Goal: Information Seeking & Learning: Find specific fact

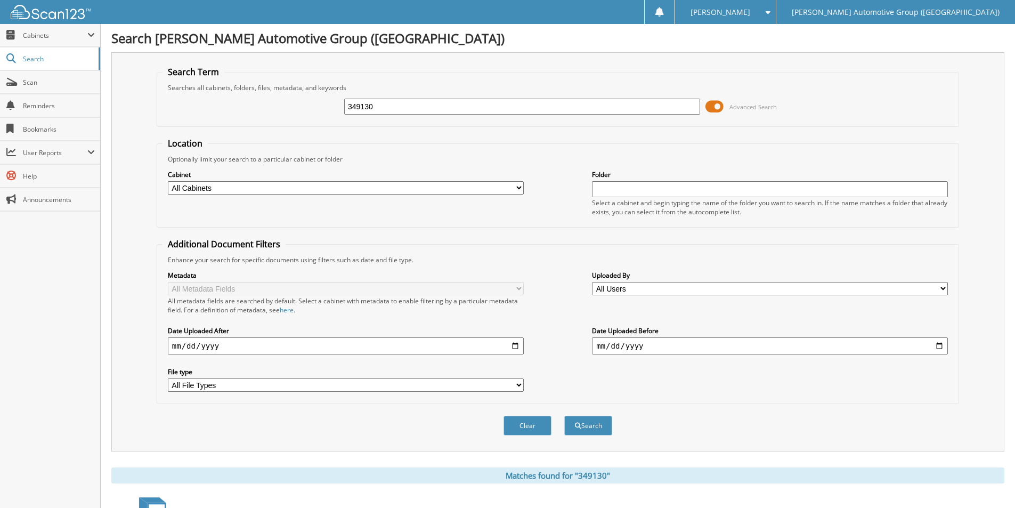
drag, startPoint x: 403, startPoint y: 110, endPoint x: 344, endPoint y: 105, distance: 59.9
click at [348, 108] on input "349130" at bounding box center [522, 107] width 356 height 16
type input "GN753566"
click at [564, 415] on button "Search" at bounding box center [588, 425] width 48 height 20
drag, startPoint x: 402, startPoint y: 107, endPoint x: 170, endPoint y: 107, distance: 231.7
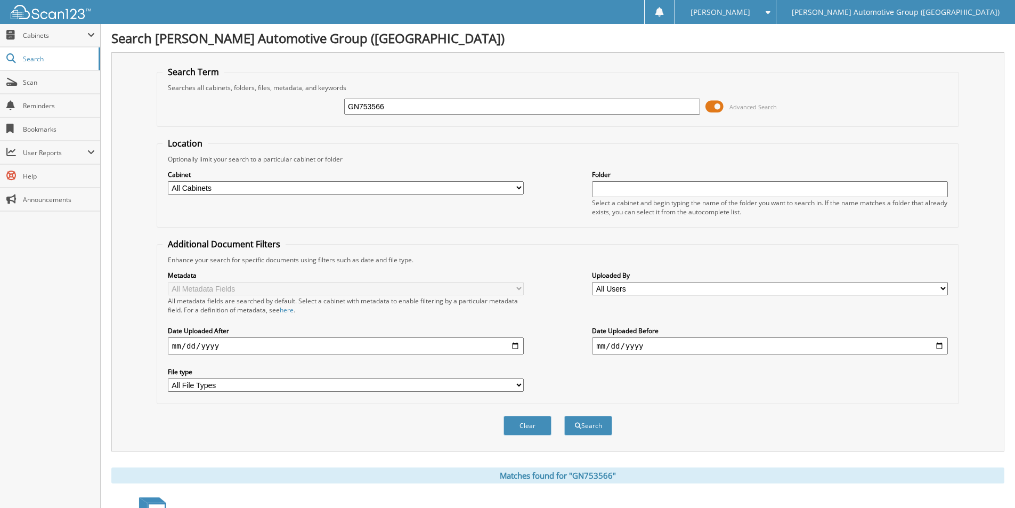
click at [170, 107] on div "GN753566 Advanced Search" at bounding box center [557, 106] width 791 height 29
type input "J1255588"
click at [564, 415] on button "Search" at bounding box center [588, 425] width 48 height 20
drag, startPoint x: 417, startPoint y: 108, endPoint x: 311, endPoint y: 107, distance: 106.5
click at [307, 100] on div "J1255588 Advanced Search" at bounding box center [557, 106] width 791 height 29
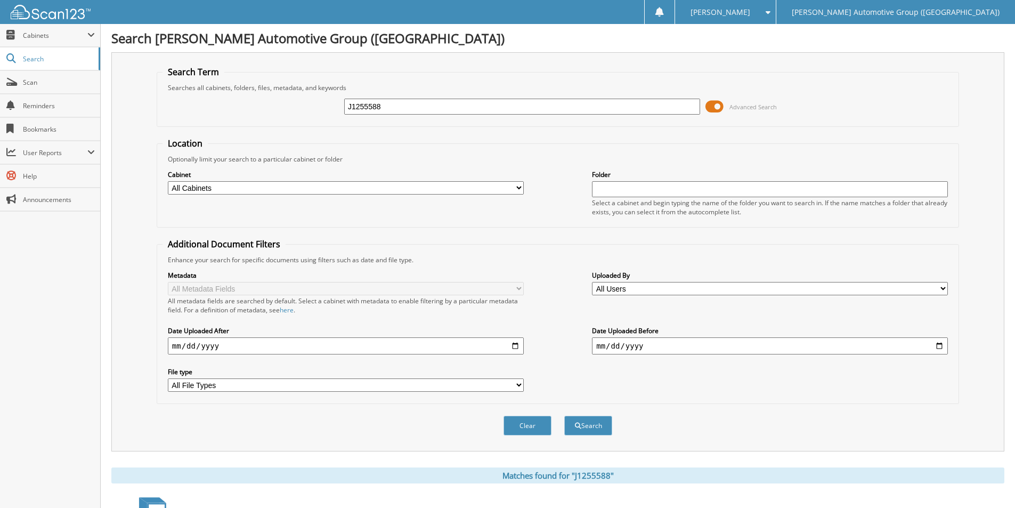
paste input "350391"
type input "350391"
click at [599, 428] on button "Search" at bounding box center [588, 425] width 48 height 20
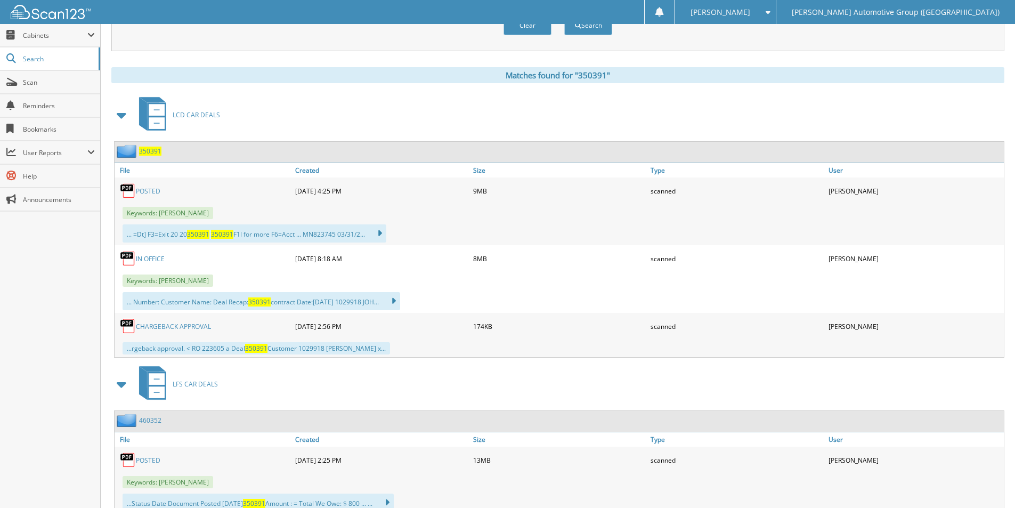
scroll to position [419, 0]
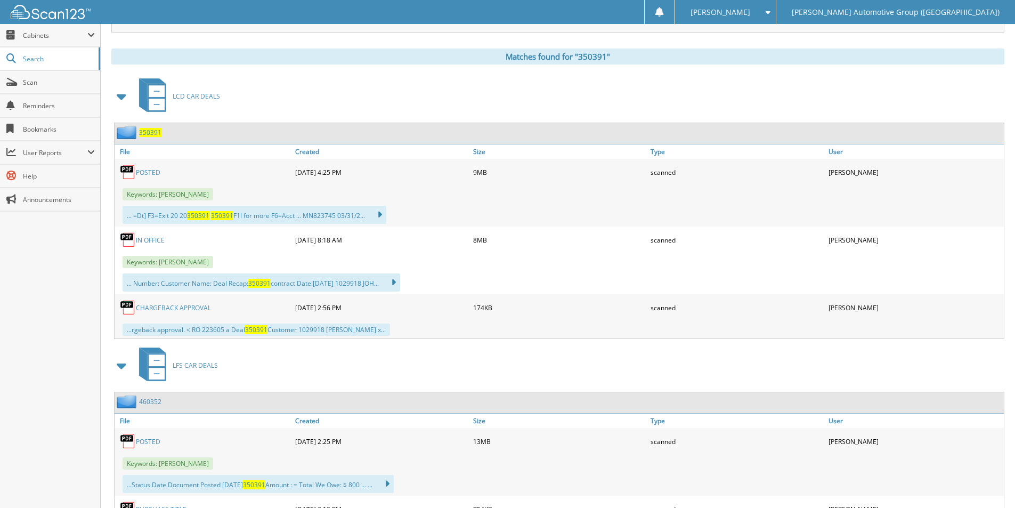
click at [153, 131] on span "350391" at bounding box center [150, 132] width 22 height 9
